Goal: Information Seeking & Learning: Learn about a topic

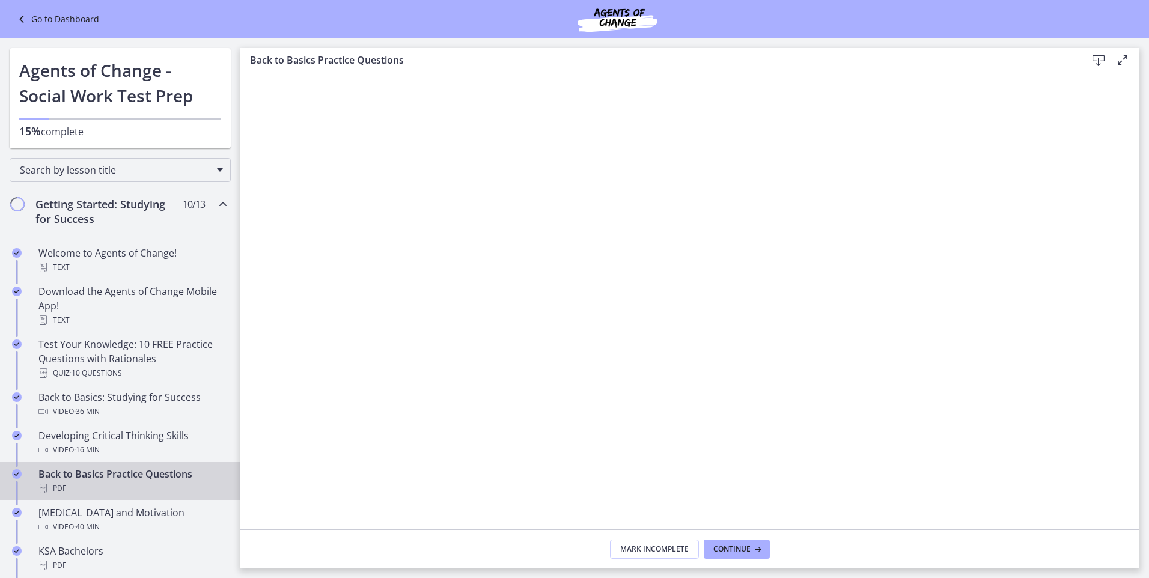
scroll to position [33, 0]
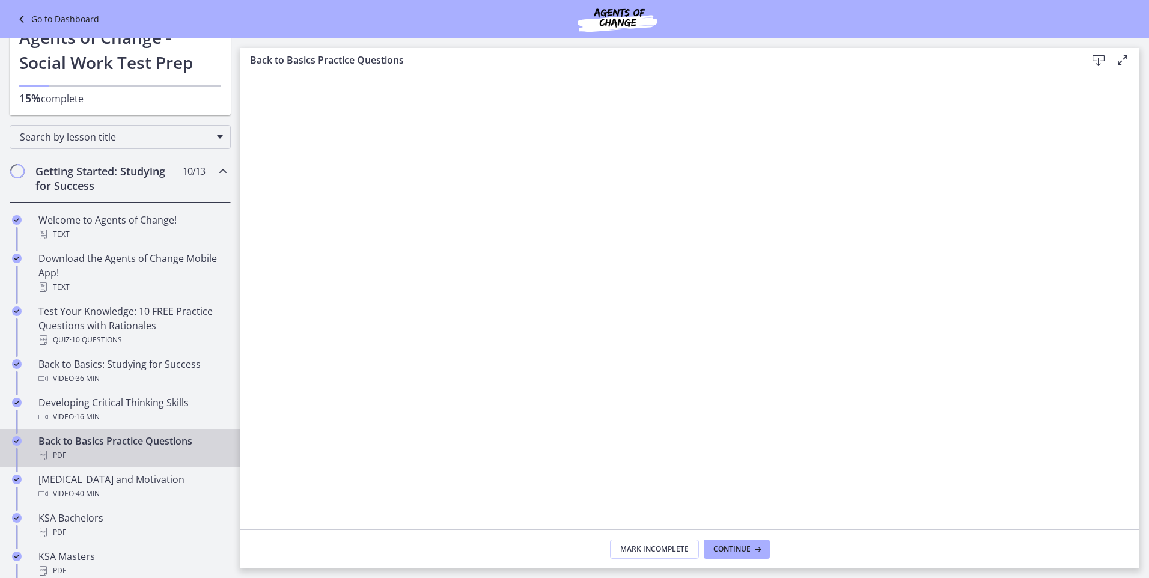
click at [1100, 59] on icon at bounding box center [1098, 60] width 14 height 14
click at [735, 542] on button "Continue" at bounding box center [736, 548] width 66 height 19
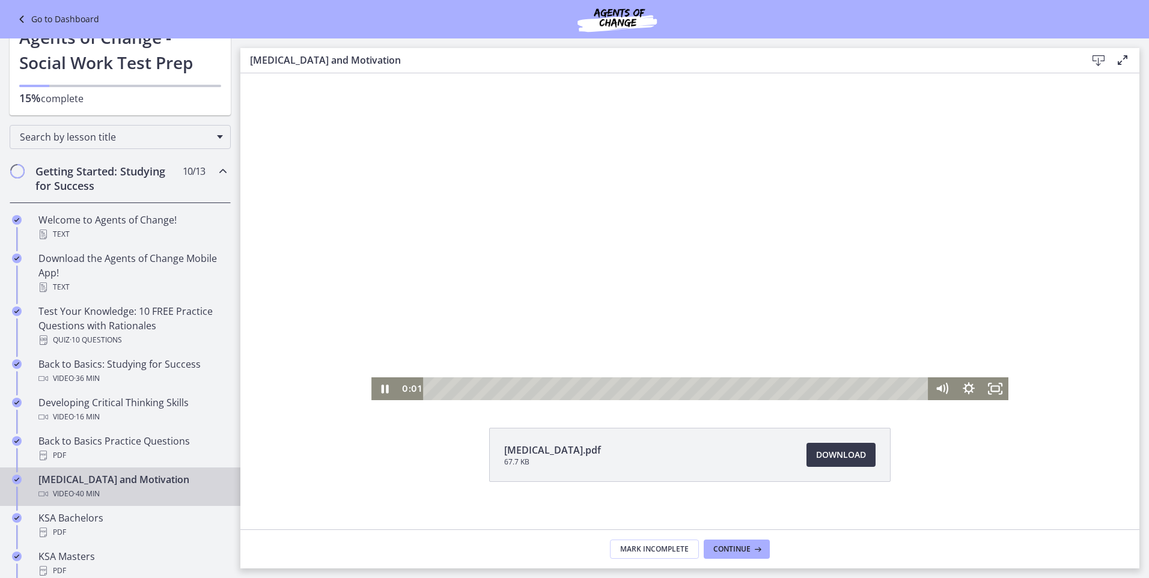
scroll to position [46, 0]
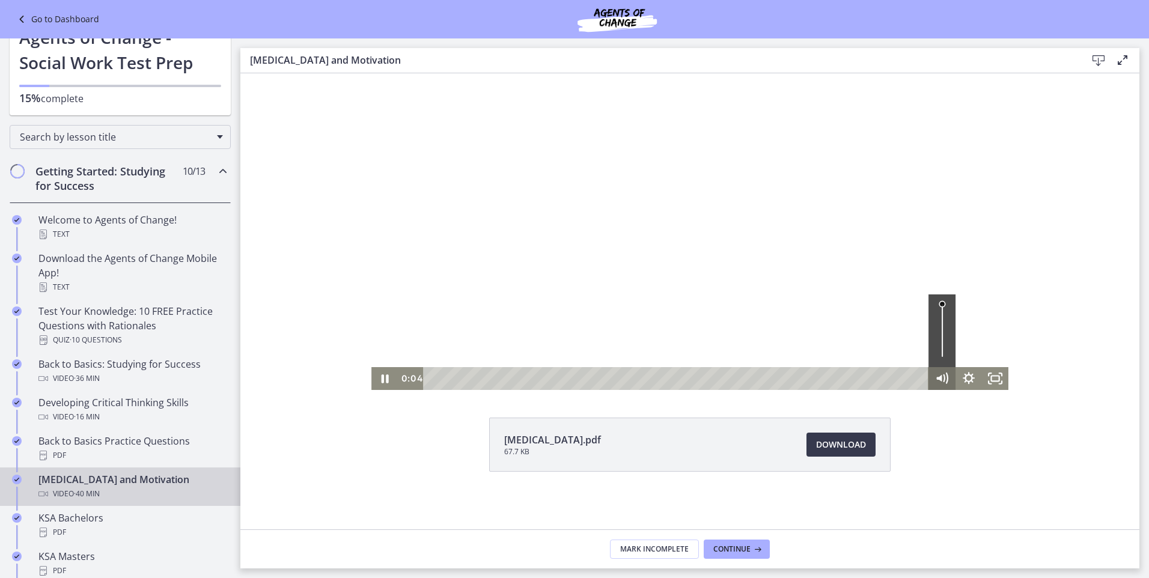
click at [944, 380] on icon "Mute" at bounding box center [946, 379] width 4 height 4
click at [939, 380] on icon "Unmute" at bounding box center [942, 379] width 32 height 28
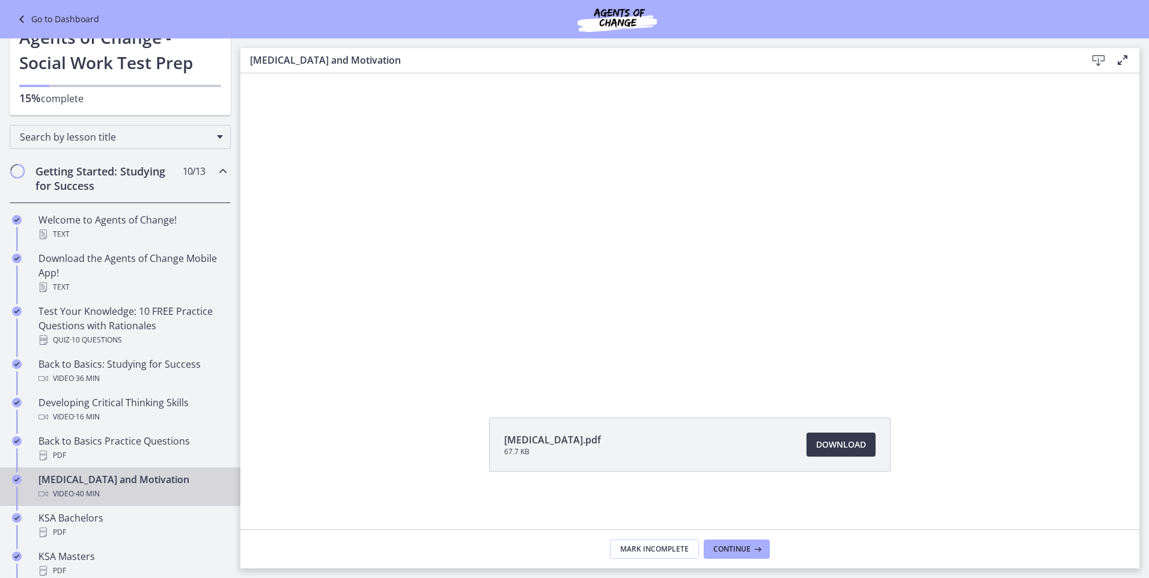
click at [1148, 284] on html "Skip to main content Go to Dashboard Go to Dashboard Go to Dashboard Agents of …" at bounding box center [574, 289] width 1149 height 578
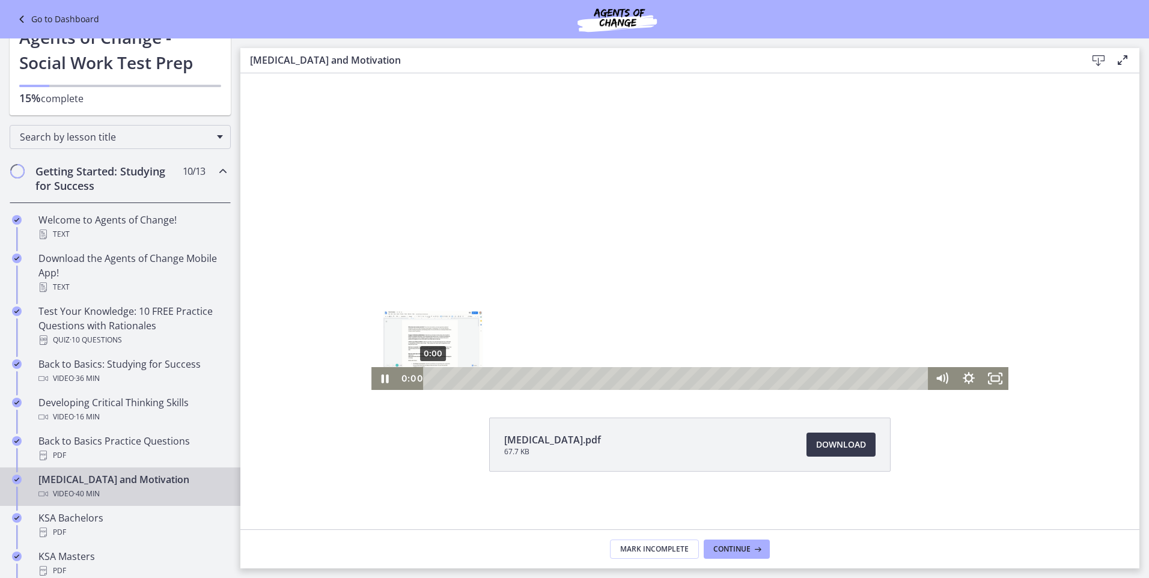
drag, startPoint x: 428, startPoint y: 378, endPoint x: 410, endPoint y: 382, distance: 19.1
click at [410, 382] on div "0:00 0:00" at bounding box center [663, 378] width 531 height 23
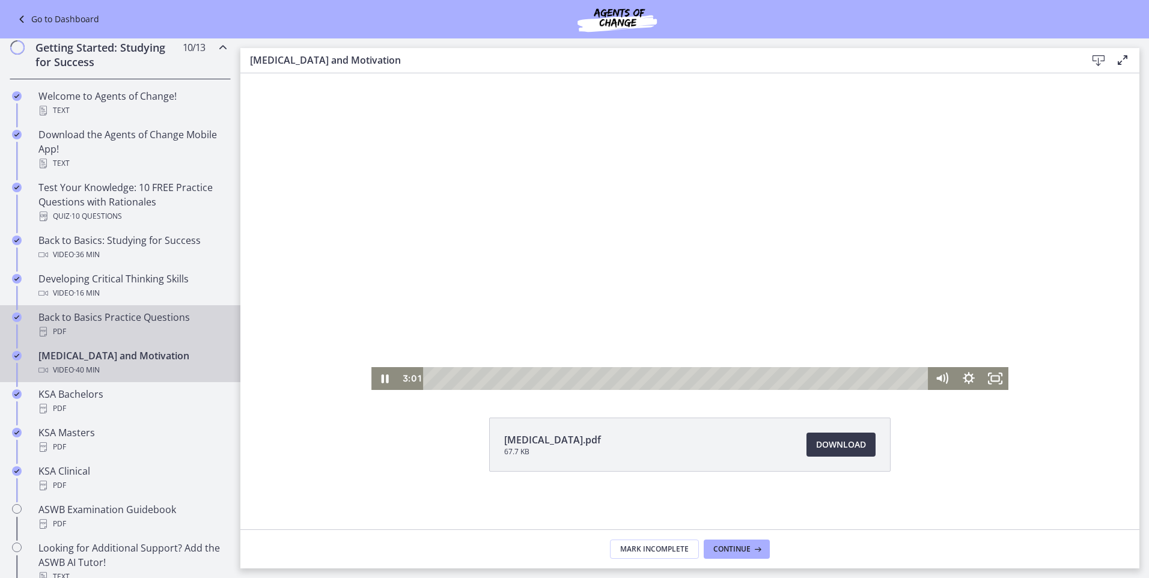
scroll to position [213, 0]
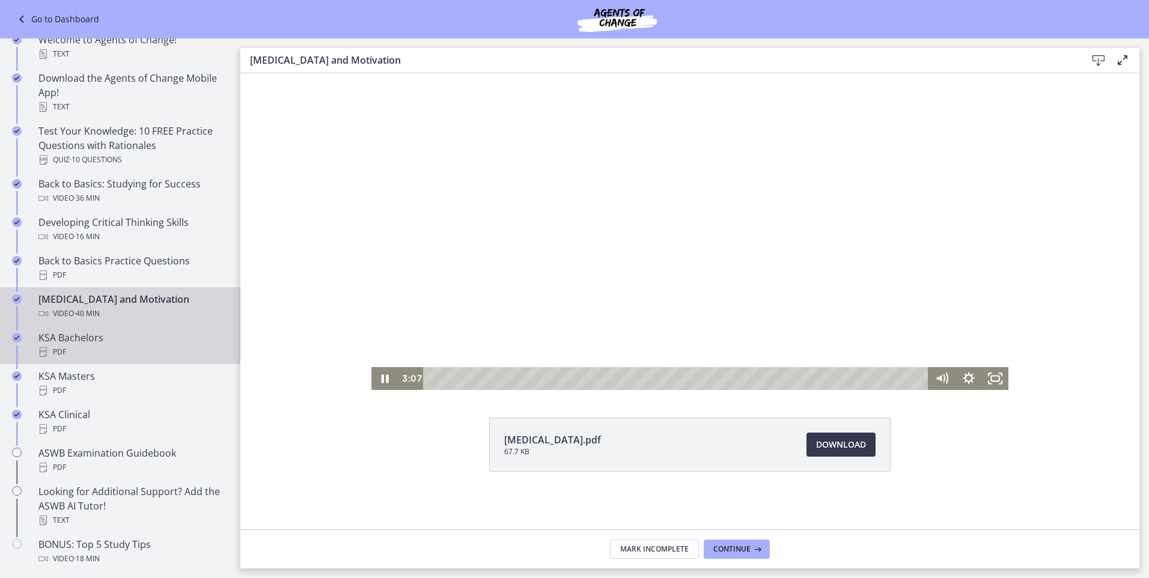
click at [180, 338] on div "KSA Bachelors PDF" at bounding box center [131, 344] width 187 height 29
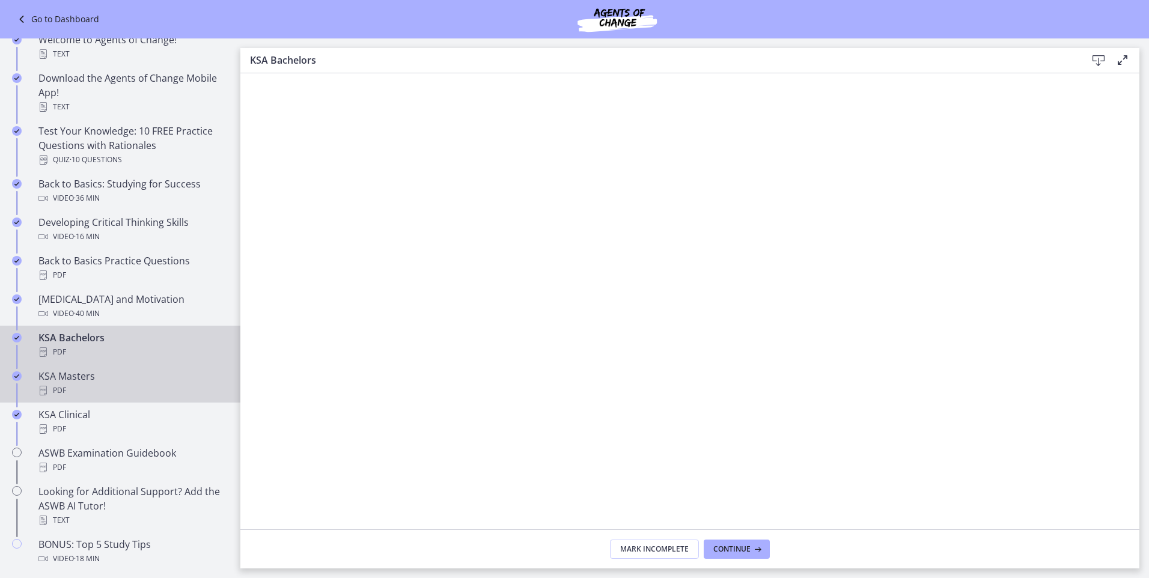
click at [88, 378] on div "KSA Masters PDF" at bounding box center [131, 383] width 187 height 29
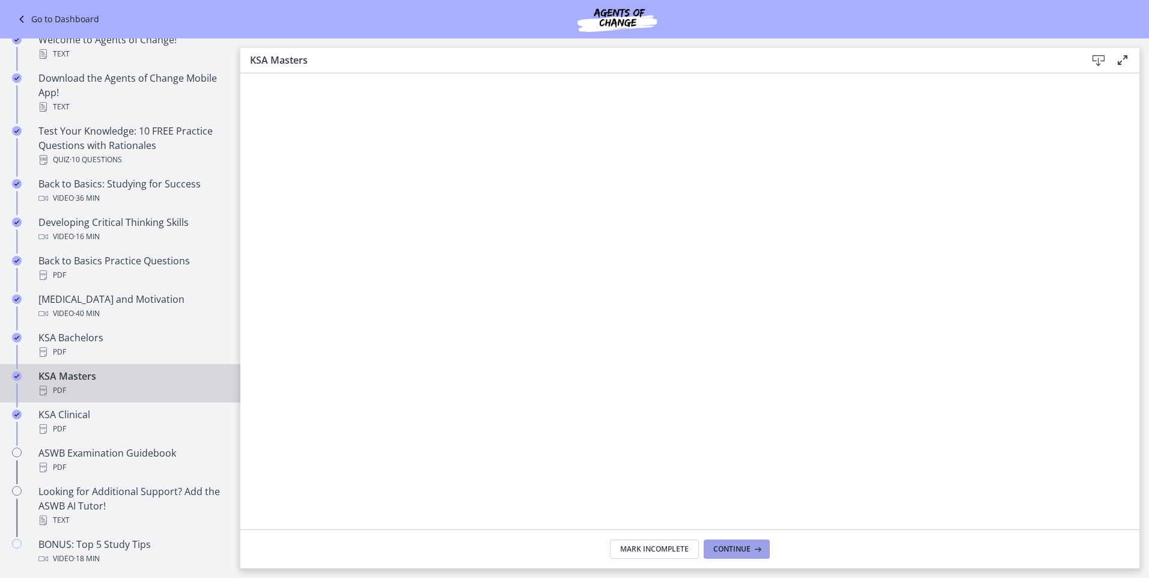
click at [744, 558] on button "Continue" at bounding box center [736, 548] width 66 height 19
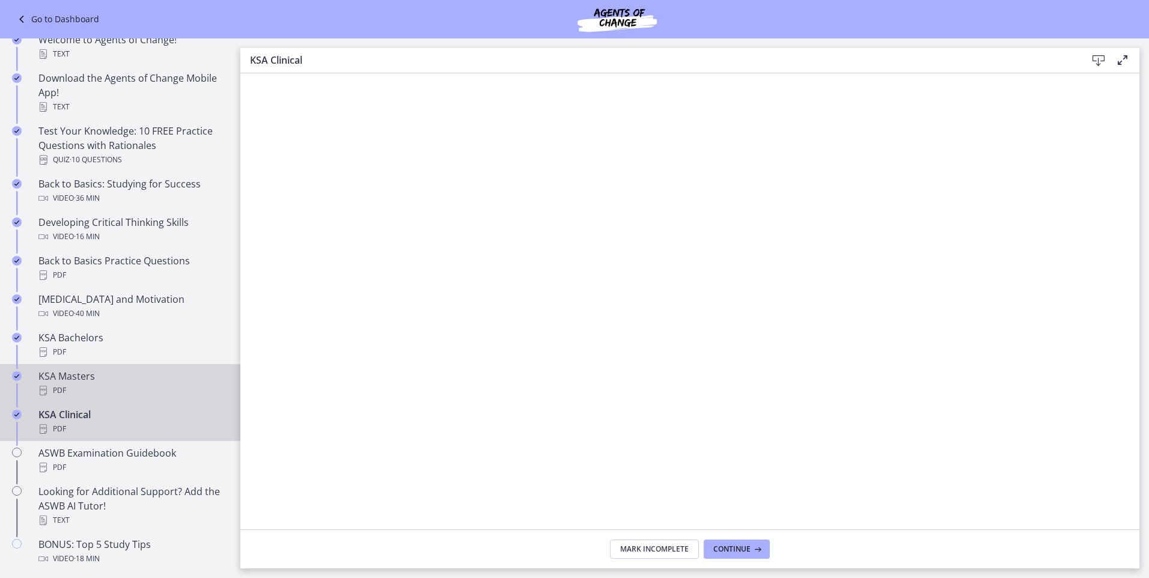
click at [99, 380] on div "KSA Masters PDF" at bounding box center [131, 383] width 187 height 29
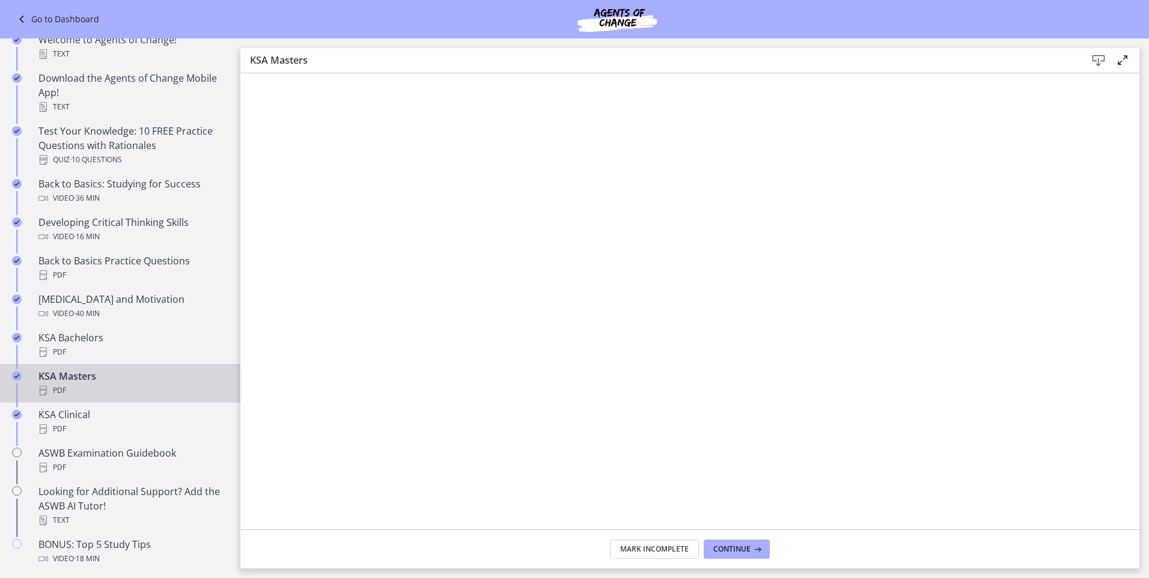
click at [1094, 56] on icon at bounding box center [1098, 60] width 14 height 14
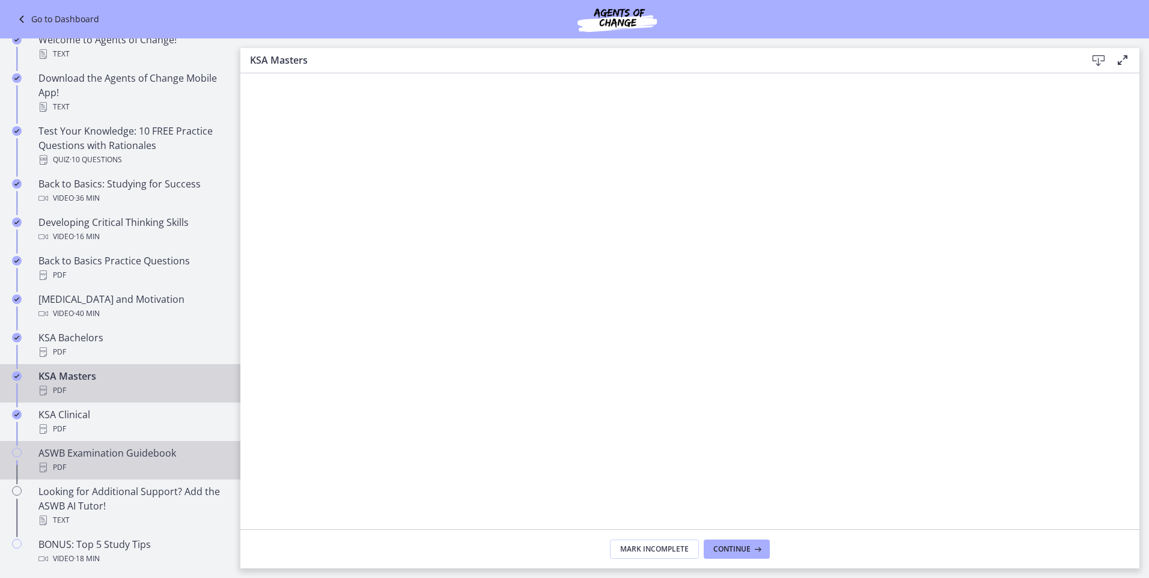
scroll to position [273, 0]
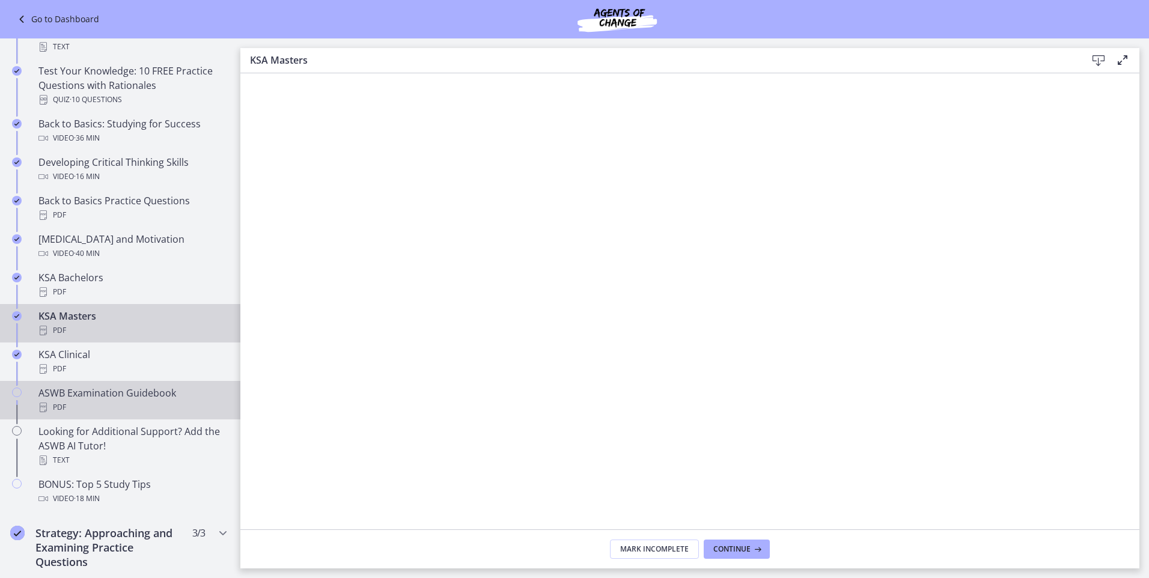
click at [183, 403] on div "PDF" at bounding box center [131, 407] width 187 height 14
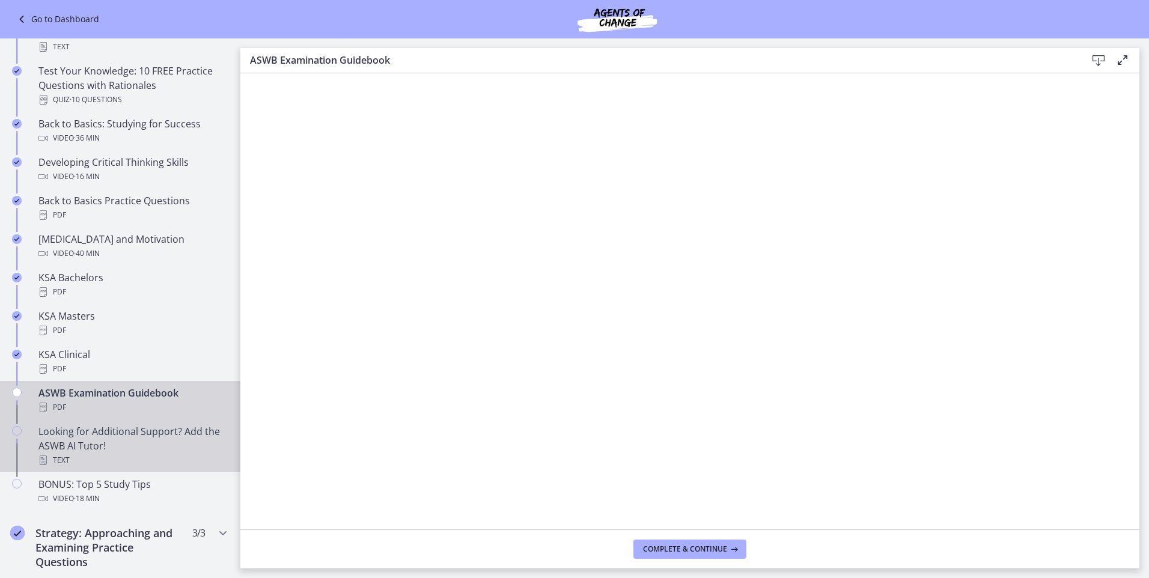
click at [134, 433] on div "Looking for Additional Support? Add the ASWB AI Tutor! Text" at bounding box center [131, 445] width 187 height 43
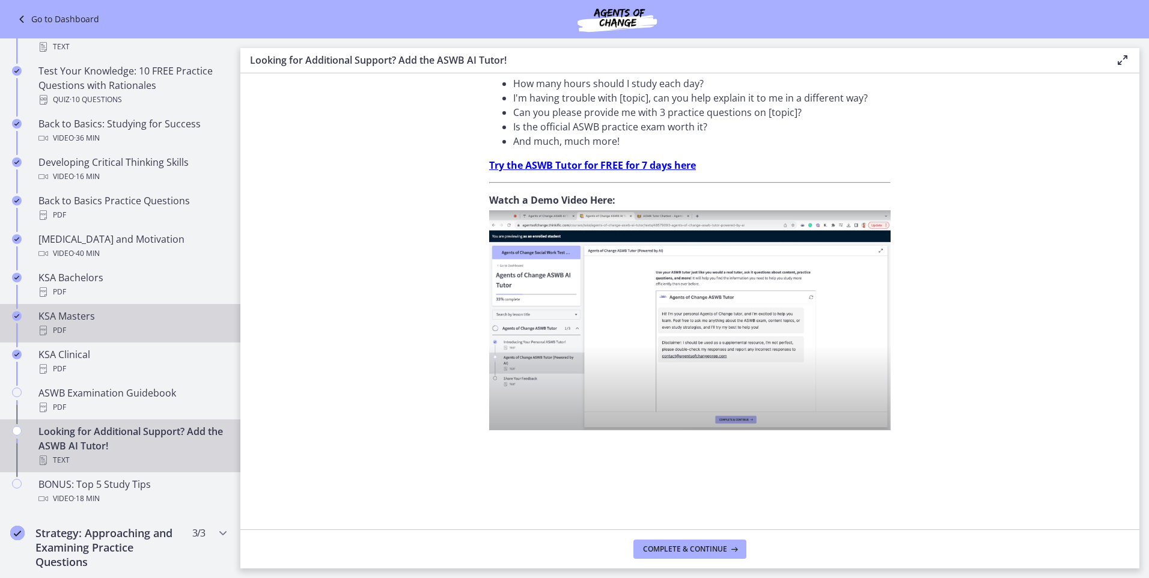
scroll to position [393, 0]
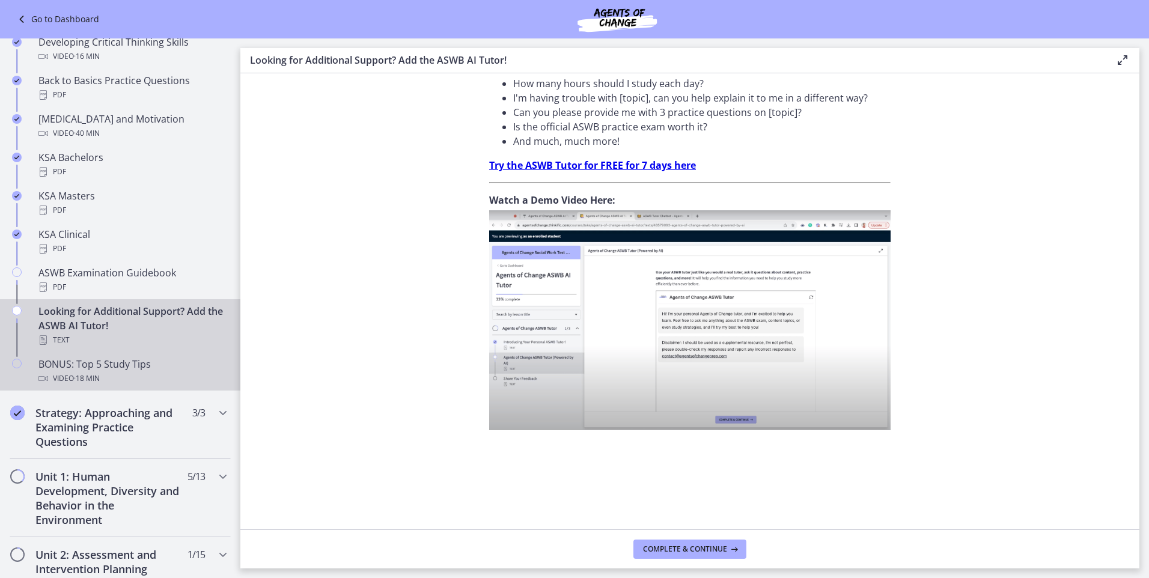
click at [123, 366] on div "BONUS: Top 5 Study Tips Video · 18 min" at bounding box center [131, 371] width 187 height 29
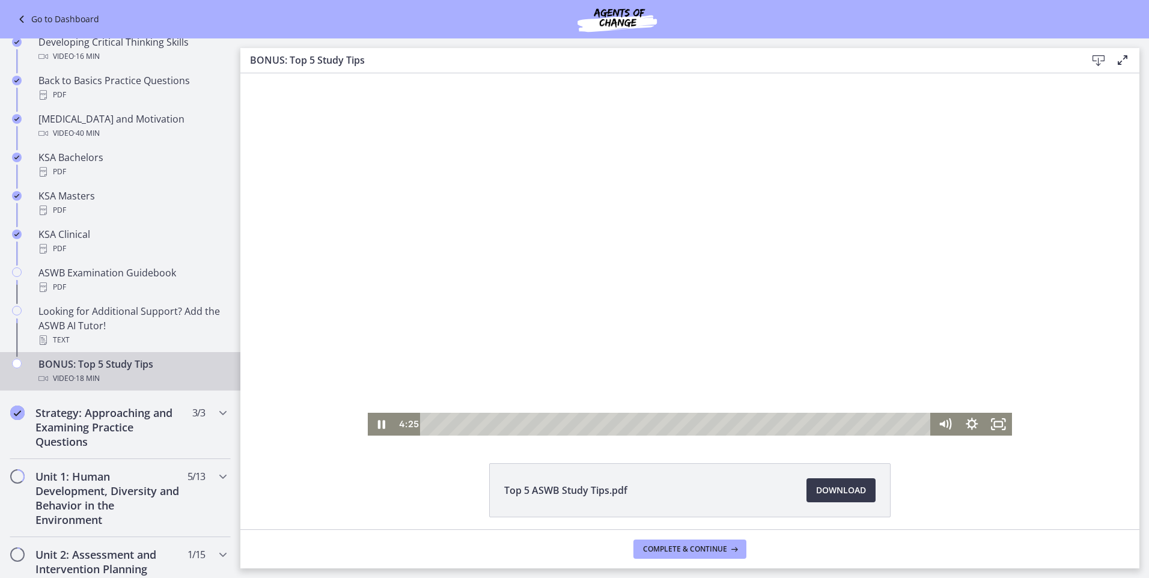
click at [775, 399] on div at bounding box center [690, 254] width 644 height 362
click at [993, 426] on icon "Fullscreen" at bounding box center [998, 424] width 27 height 23
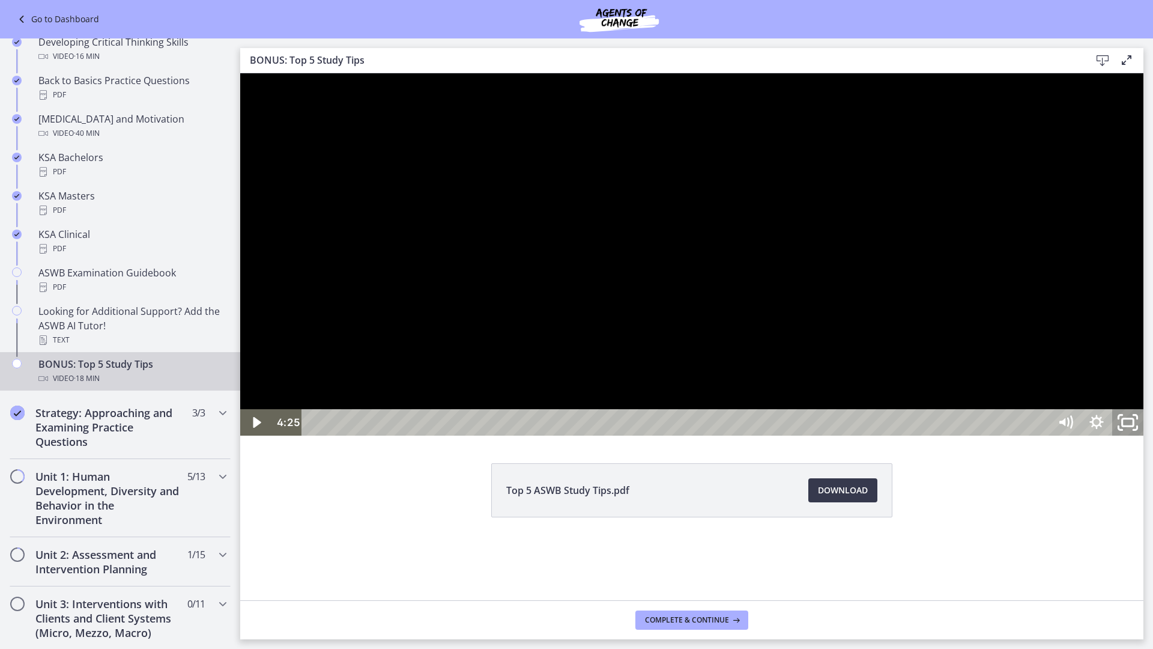
click at [1147, 439] on icon "Unfullscreen" at bounding box center [1128, 423] width 37 height 32
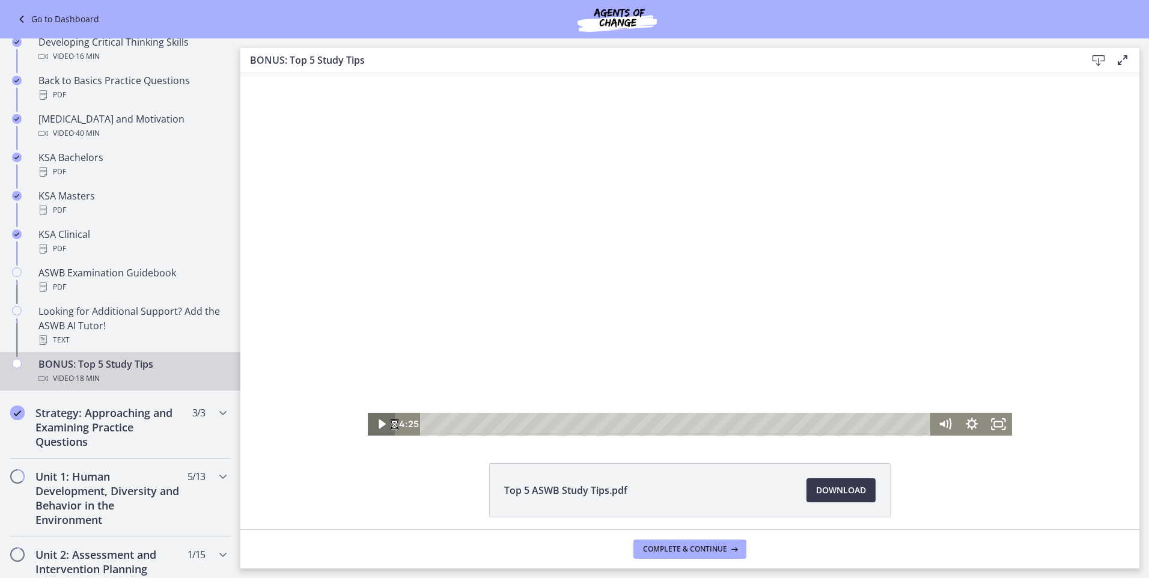
click at [378, 419] on icon "Play Video" at bounding box center [382, 424] width 27 height 23
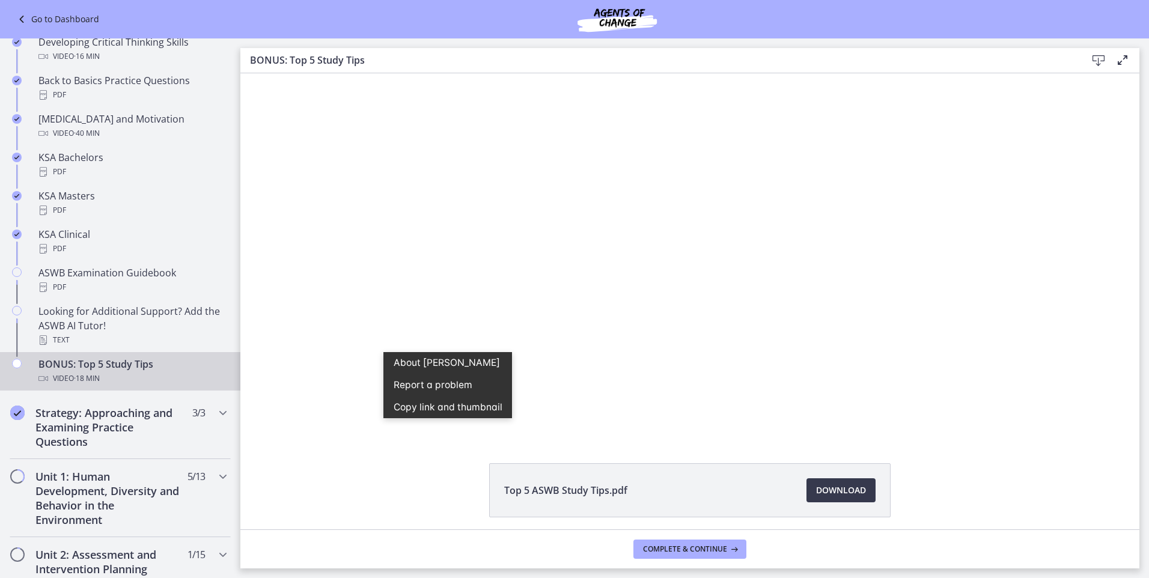
click at [679, 451] on div "Top 5 ASWB Study Tips.pdf Download Opens in a new window" at bounding box center [689, 301] width 899 height 456
click at [1112, 401] on div "Click for sound @keyframes VOLUME_SMALL_WAVE_FLASH { 0% { opacity: 0; } 33% { o…" at bounding box center [689, 254] width 899 height 362
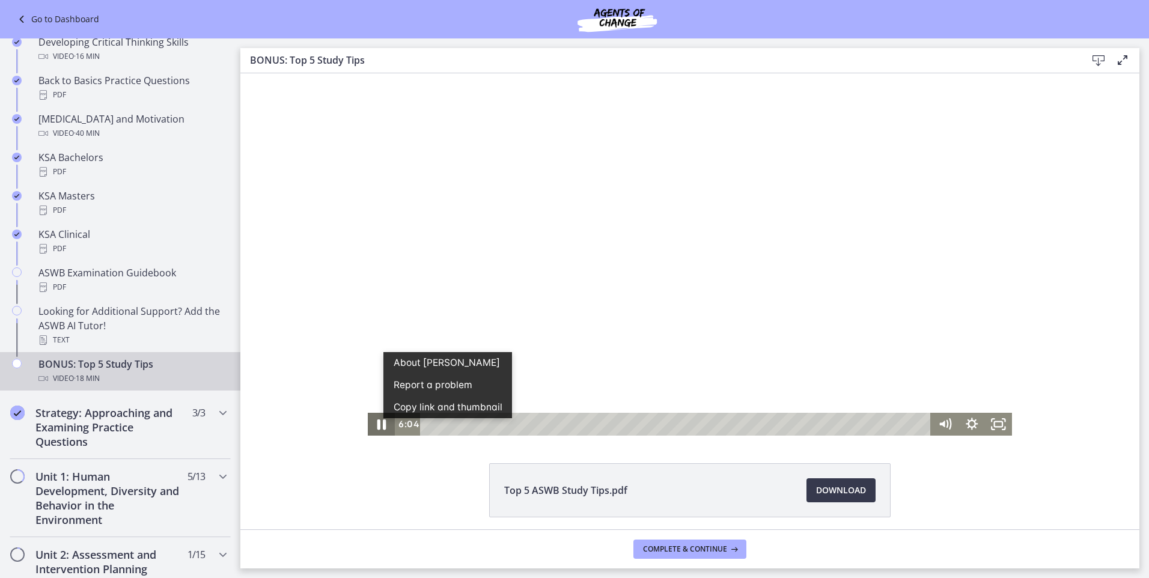
click at [381, 422] on icon "Pause" at bounding box center [381, 424] width 32 height 28
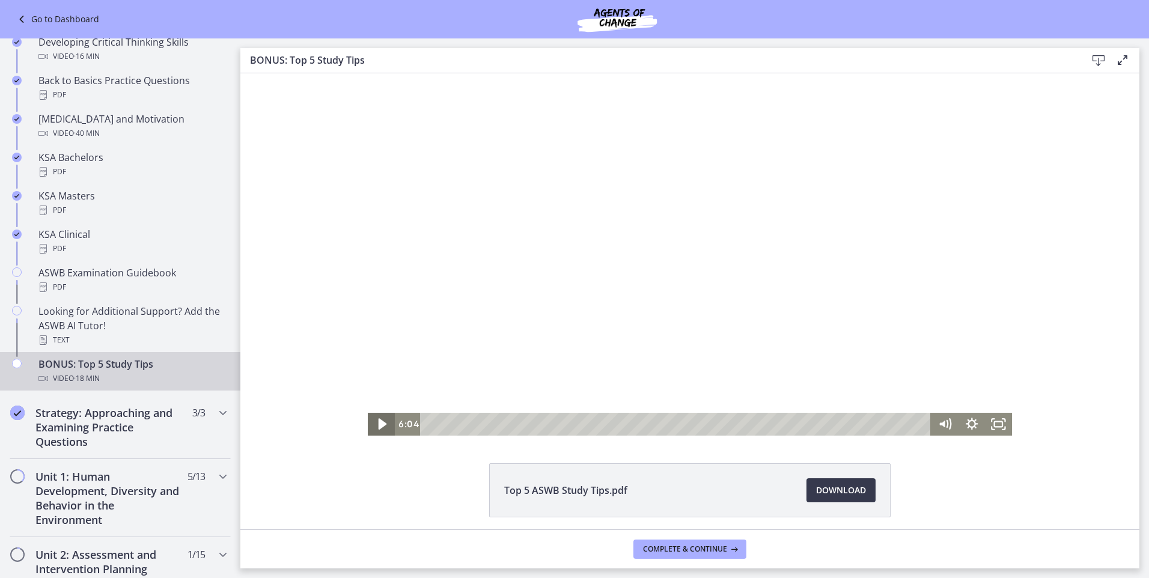
click at [373, 422] on icon "Play Video" at bounding box center [382, 424] width 32 height 28
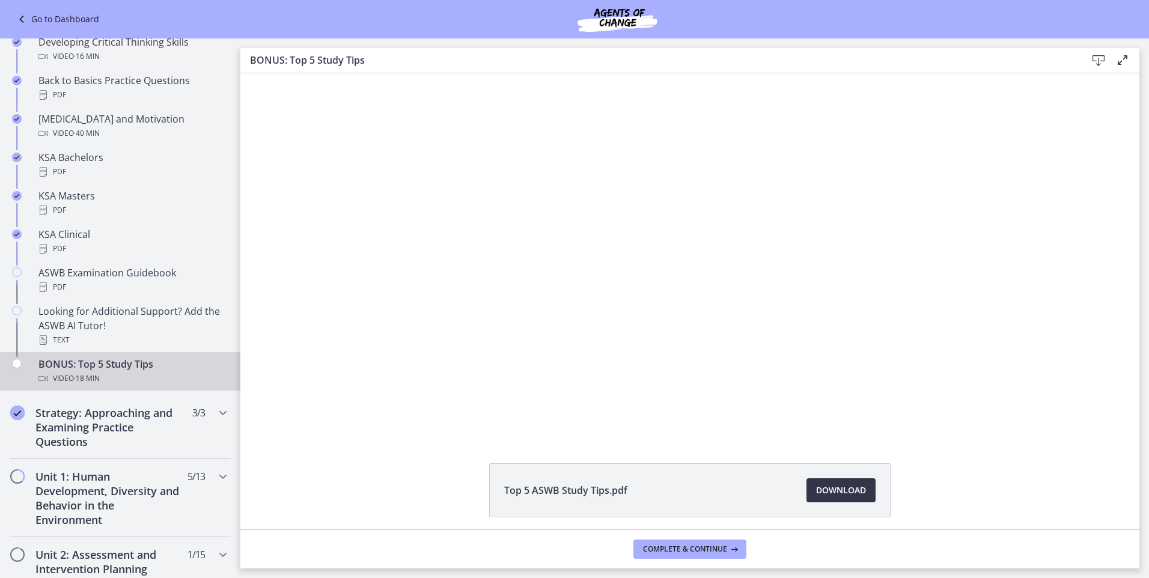
click at [830, 487] on span "Download Opens in a new window" at bounding box center [841, 490] width 50 height 14
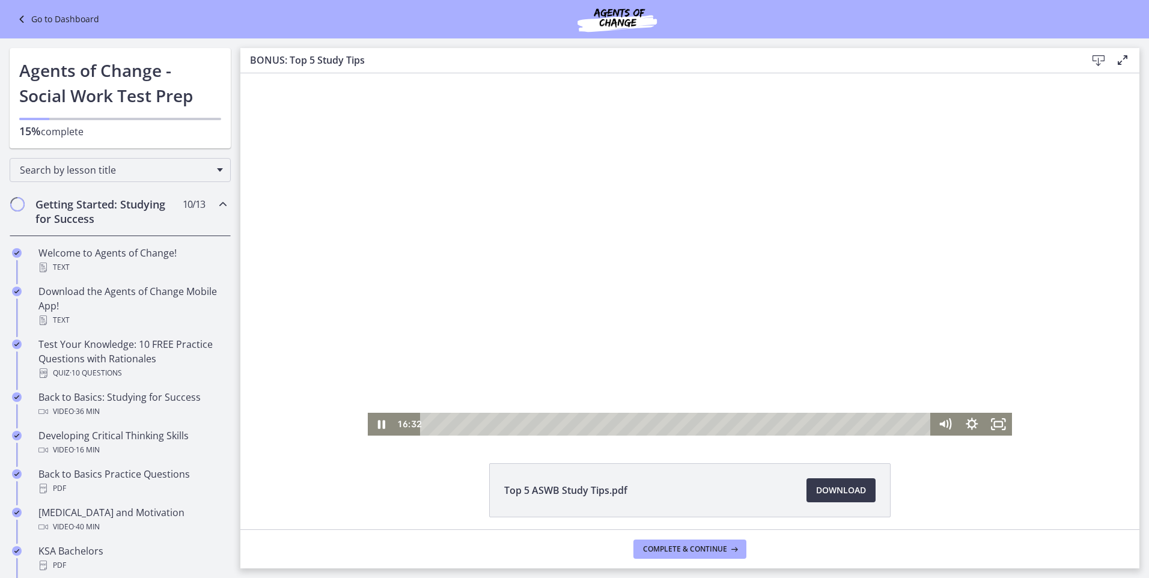
click at [681, 226] on div at bounding box center [690, 254] width 644 height 362
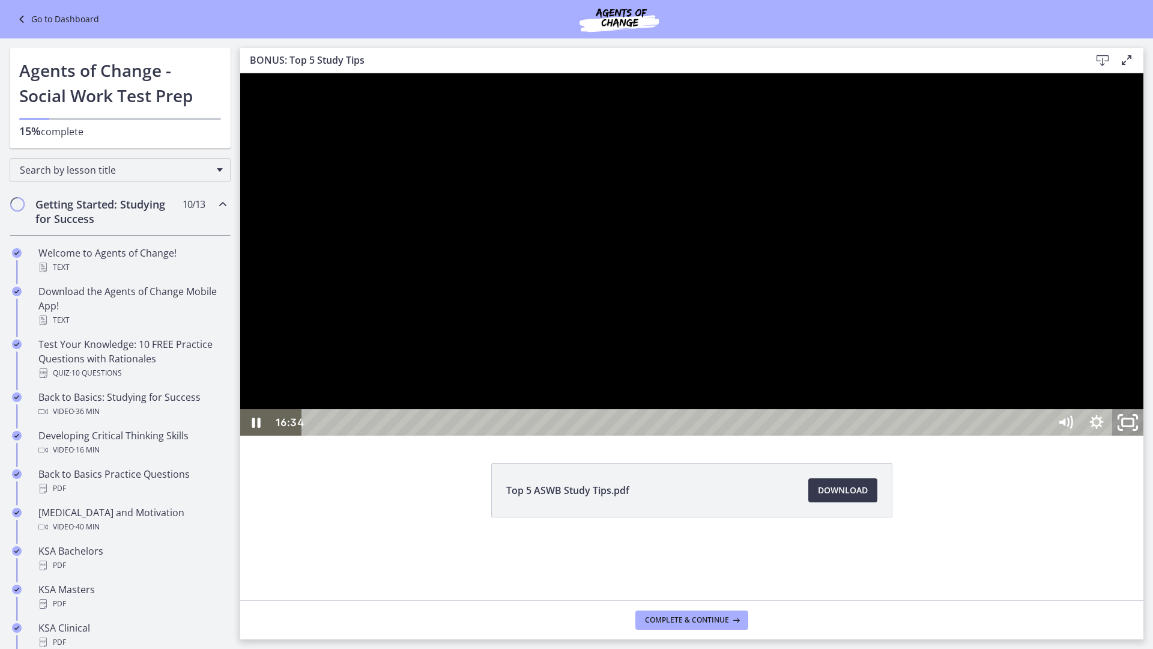
click at [1134, 426] on rect "Unfullscreen" at bounding box center [1128, 422] width 11 height 7
